Goal: Information Seeking & Learning: Learn about a topic

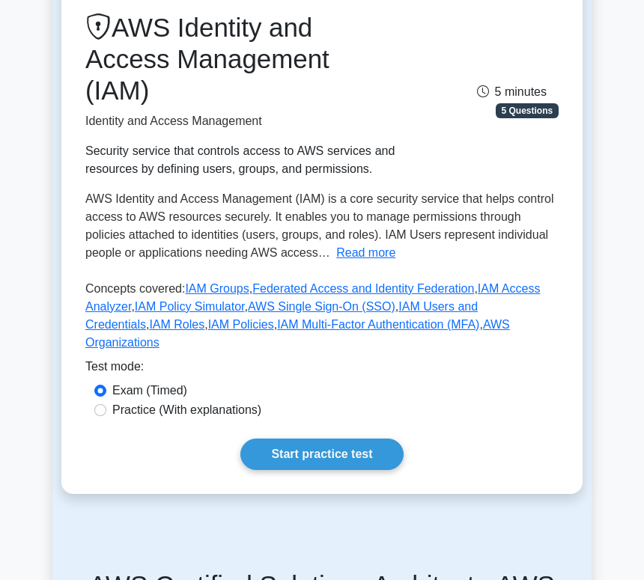
scroll to position [206, 0]
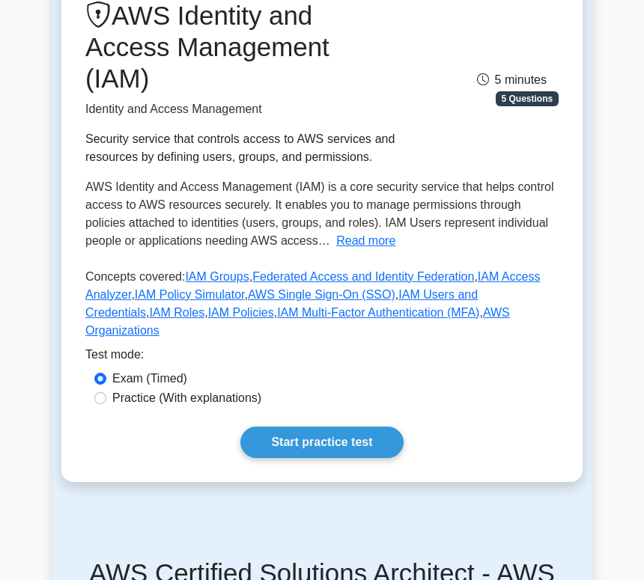
click at [171, 389] on label "Practice (With explanations)" at bounding box center [186, 398] width 149 height 18
click at [106, 392] on input "Practice (With explanations)" at bounding box center [100, 398] width 12 height 12
radio input "true"
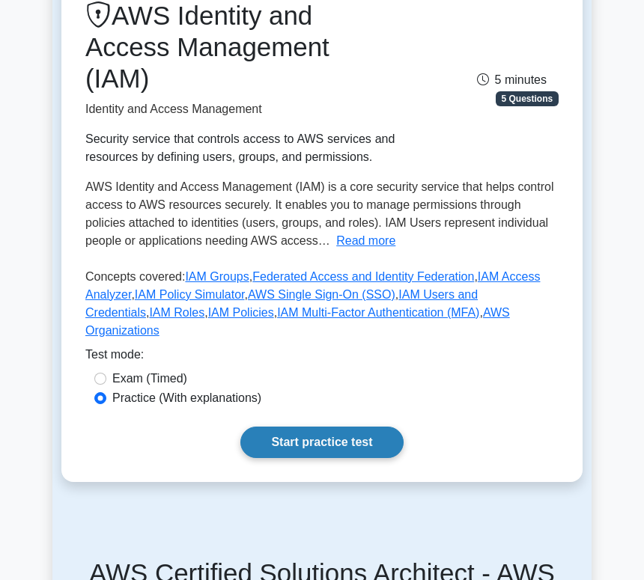
click at [324, 427] on link "Start practice test" at bounding box center [321, 442] width 162 height 31
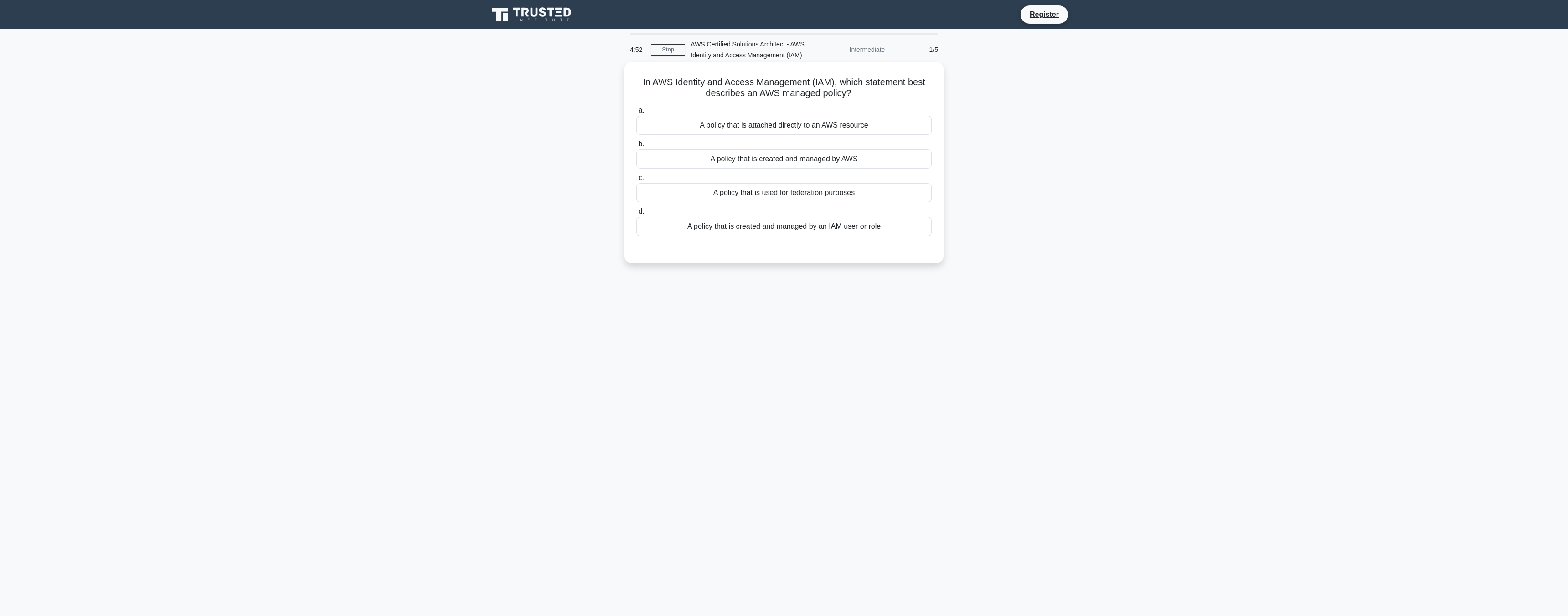
click at [391, 228] on div "A policy that is created and managed by an IAM user or role" at bounding box center [783, 226] width 295 height 19
click at [391, 215] on input "d. A policy that is created and managed by an IAM user or role" at bounding box center [636, 212] width 0 height 6
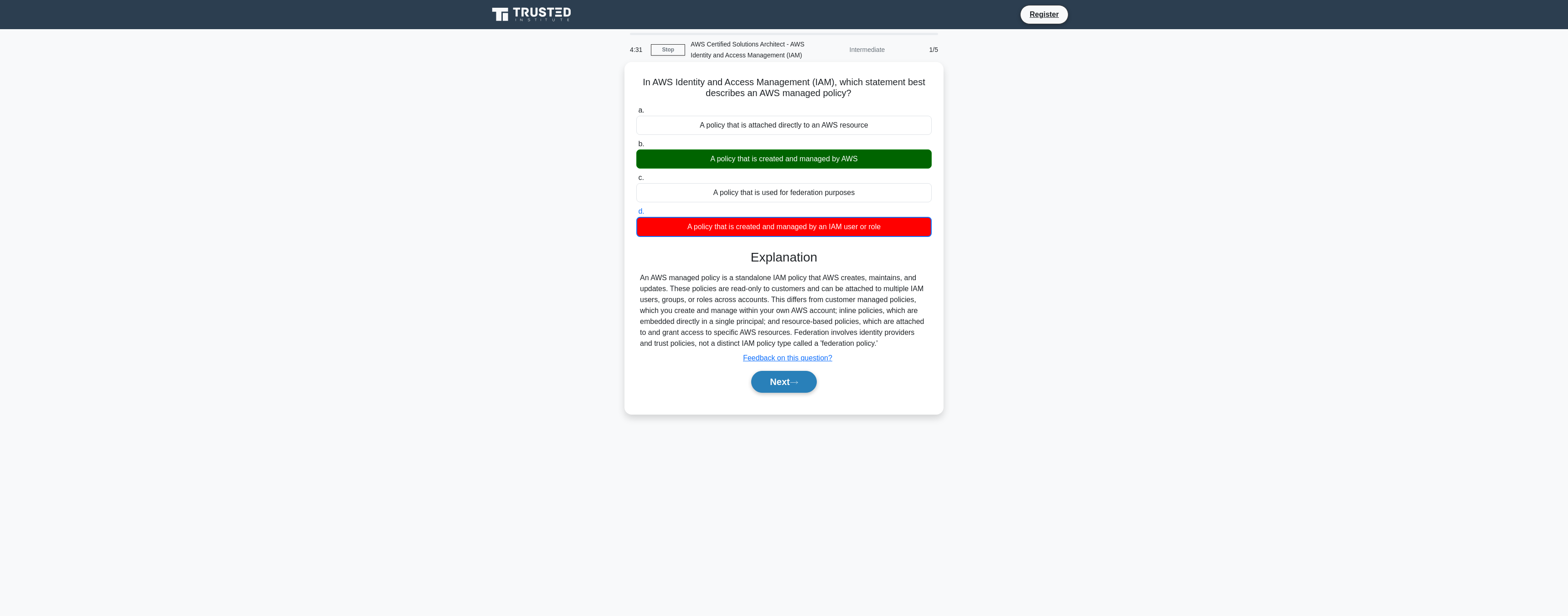
click at [391, 353] on button "Next" at bounding box center [783, 382] width 65 height 22
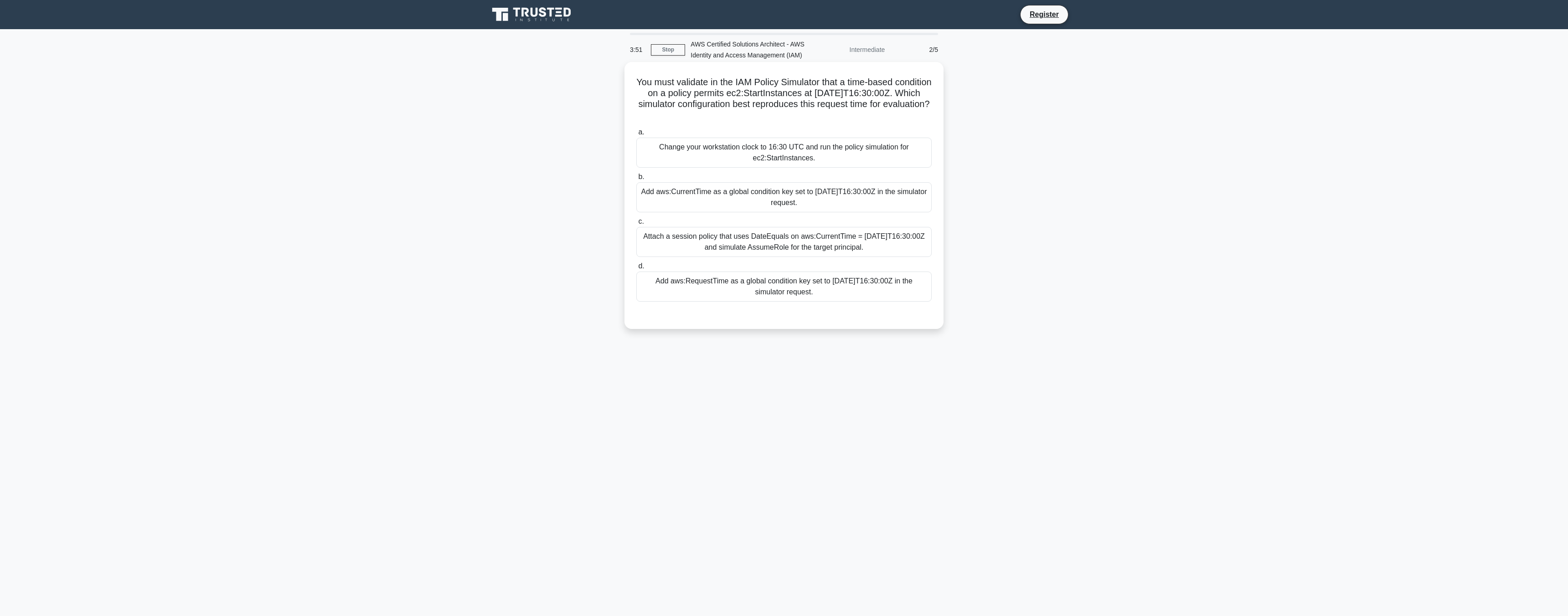
click at [391, 199] on div "Add aws:CurrentTime as a global condition key set to [DATE]T16:30:00Z in the si…" at bounding box center [783, 197] width 295 height 30
click at [391, 180] on input "b. Add aws:CurrentTime as a global condition key set to [DATE]T16:30:00Z in the…" at bounding box center [636, 177] width 0 height 6
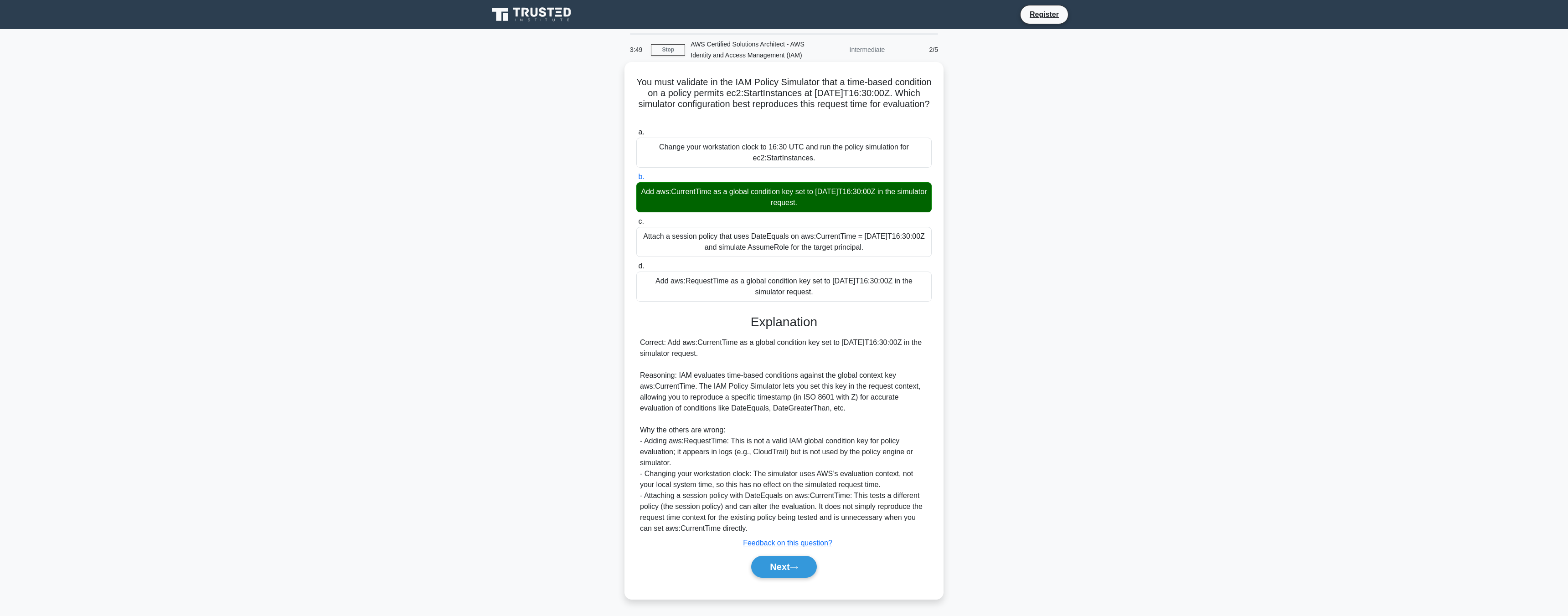
scroll to position [1, 0]
click at [391, 353] on button "Next" at bounding box center [783, 567] width 65 height 22
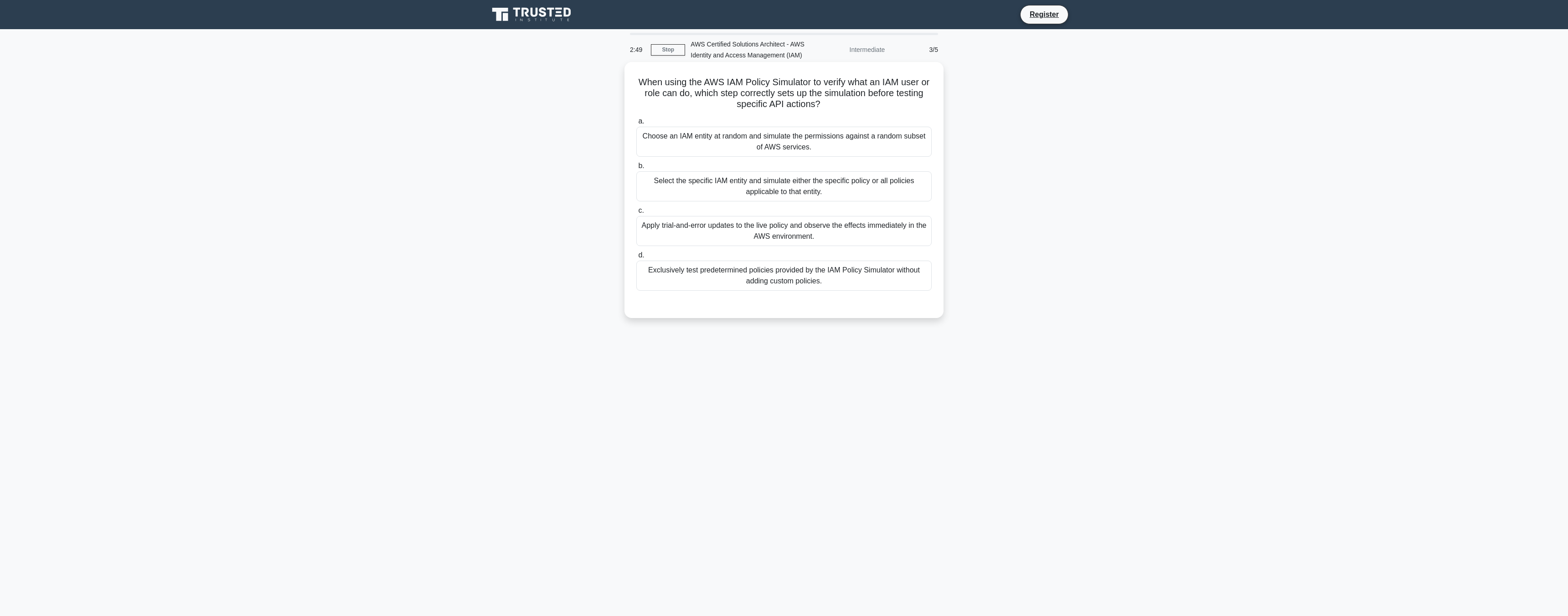
click at [391, 195] on div "Select the specific IAM entity and simulate either the specific policy or all p…" at bounding box center [783, 186] width 295 height 30
click at [391, 169] on input "b. Select the specific IAM entity and simulate either the specific policy or al…" at bounding box center [636, 166] width 0 height 6
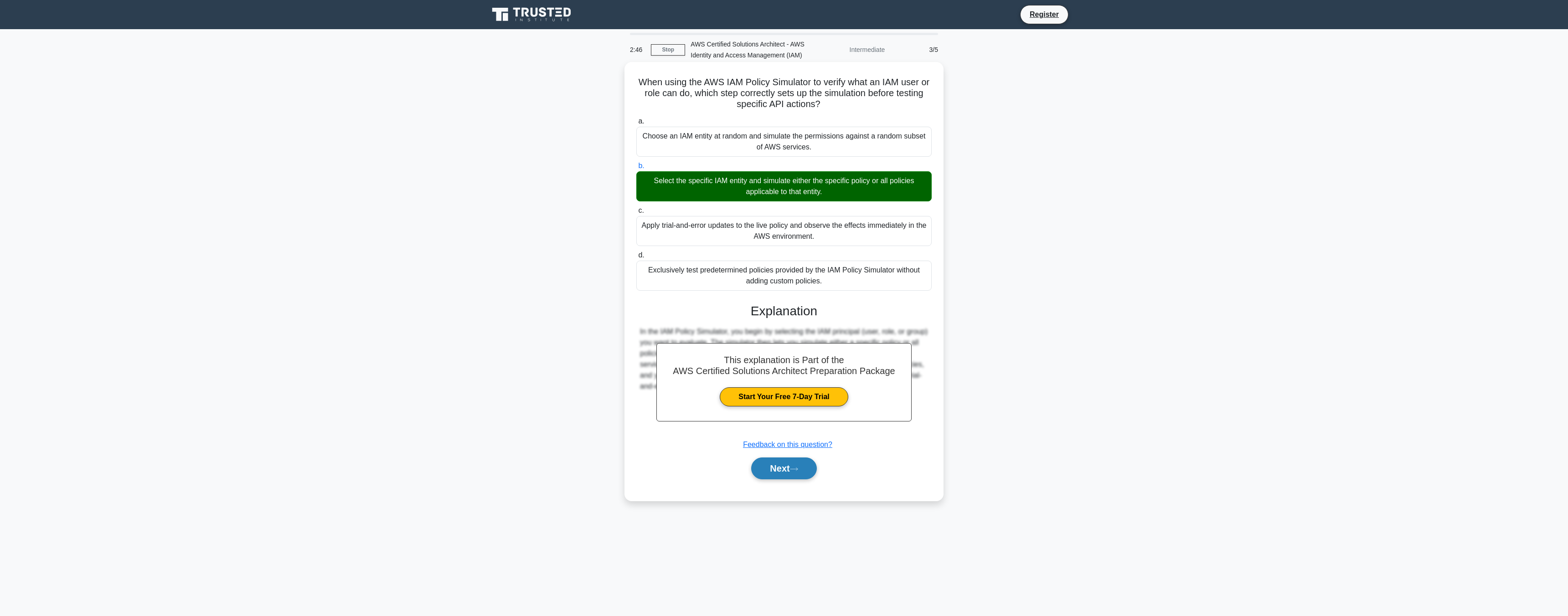
click at [391, 353] on button "Next" at bounding box center [783, 469] width 65 height 22
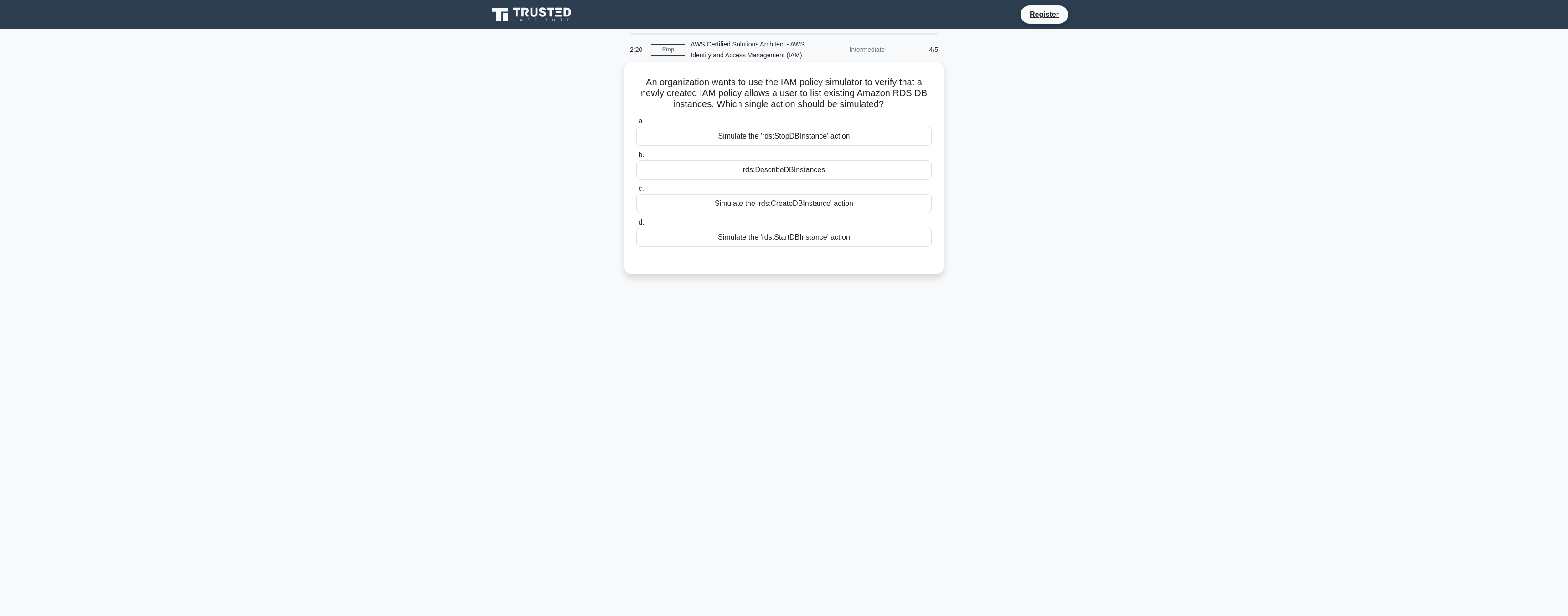
click at [391, 205] on div "Simulate the 'rds:CreateDBInstance' action" at bounding box center [783, 203] width 295 height 19
click at [391, 192] on input "c. Simulate the 'rds:CreateDBInstance' action" at bounding box center [636, 189] width 0 height 6
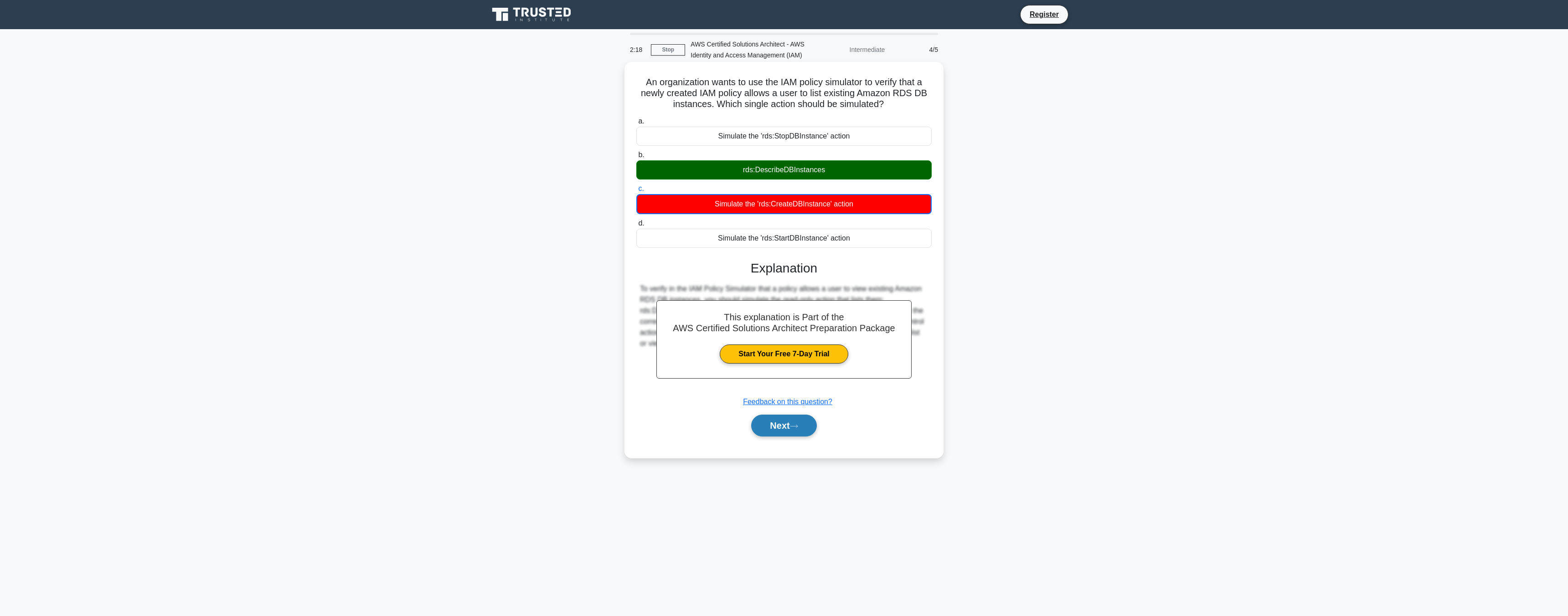
click at [391, 353] on button "Next" at bounding box center [783, 425] width 65 height 22
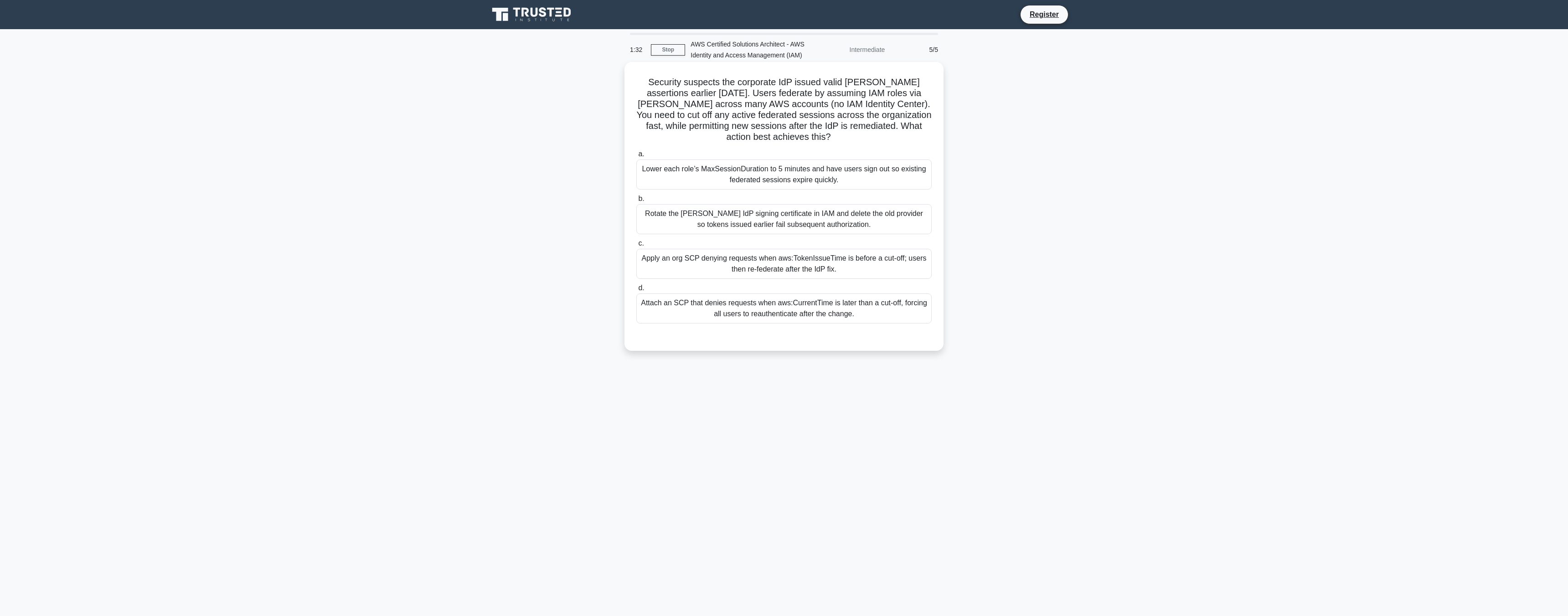
click at [391, 215] on div "Rotate the SAML IdP signing certificate in IAM and delete the old provider so t…" at bounding box center [783, 219] width 295 height 30
click at [391, 202] on input "b. Rotate the SAML IdP signing certificate in IAM and delete the old provider s…" at bounding box center [636, 199] width 0 height 6
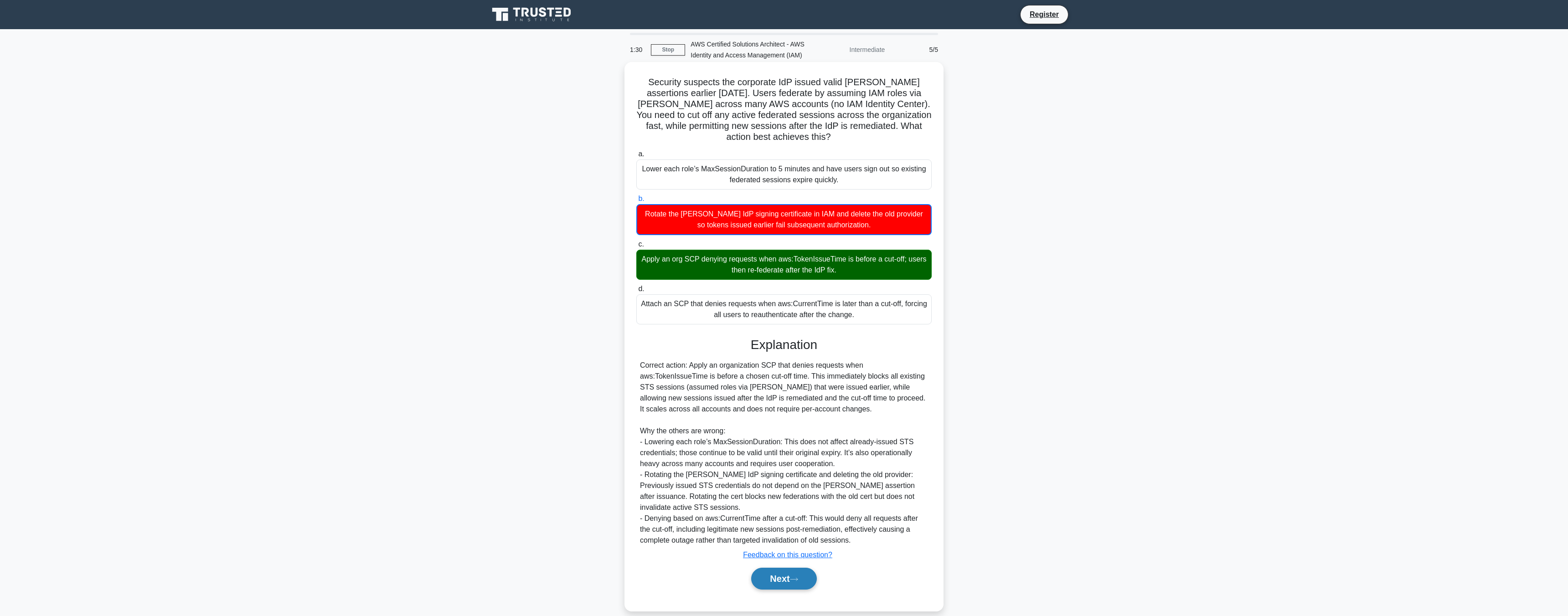
click at [391, 353] on button "Next" at bounding box center [783, 579] width 65 height 22
